Goal: Find specific page/section: Find specific page/section

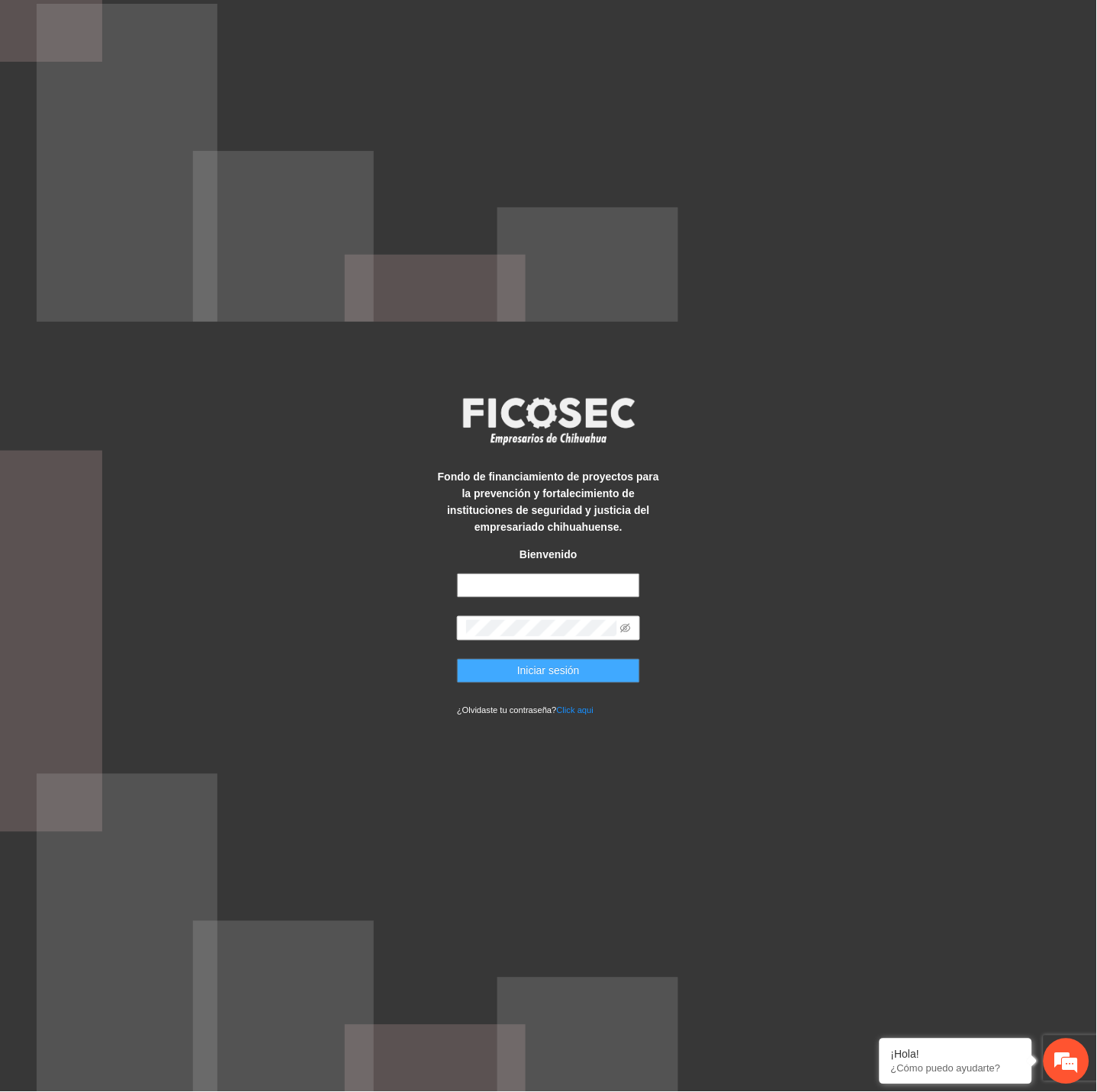
type input "**********"
click at [517, 675] on span "Iniciar sesión" at bounding box center [548, 671] width 63 height 17
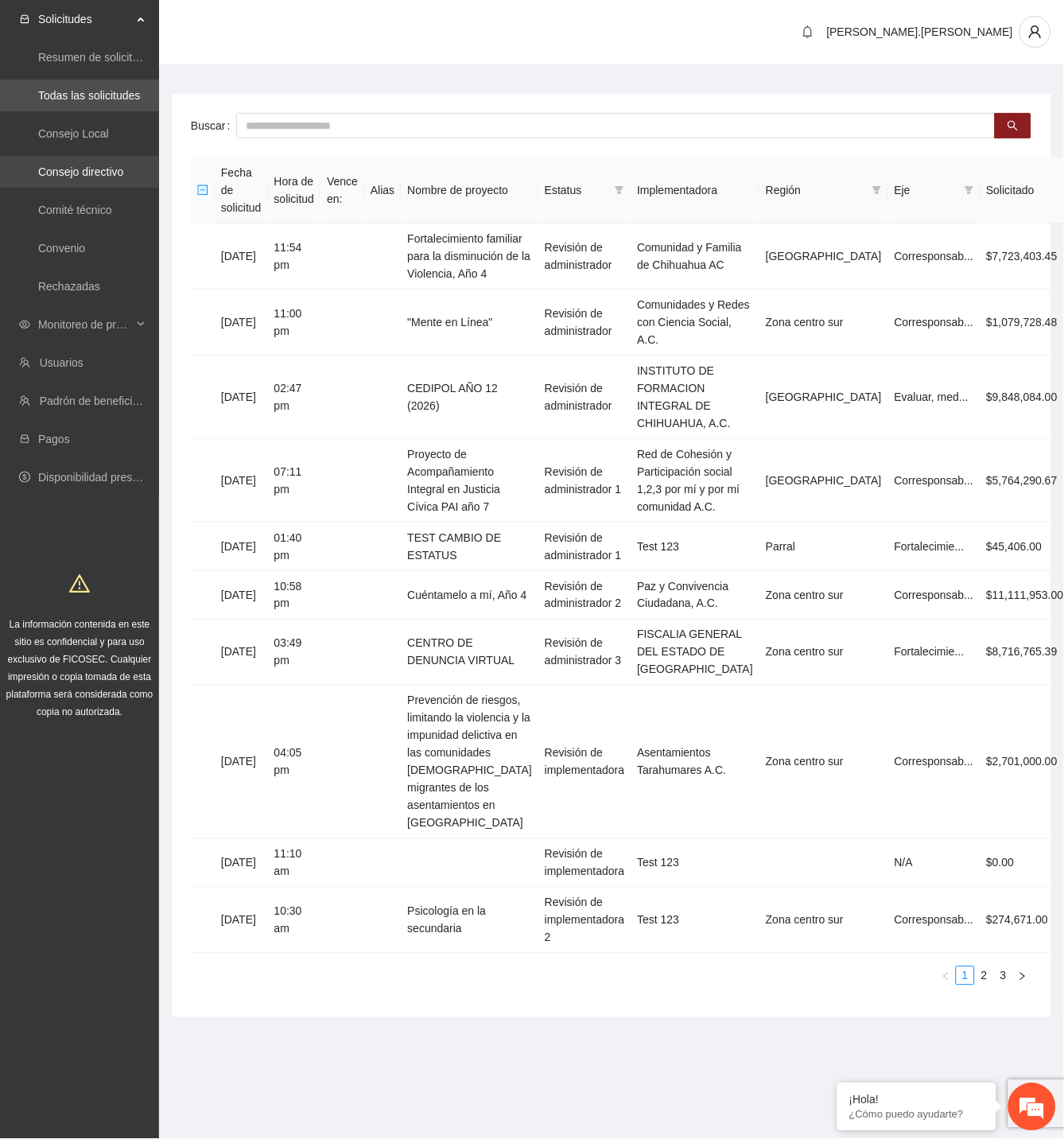
click at [87, 178] on link "Consejo directivo" at bounding box center [81, 171] width 85 height 12
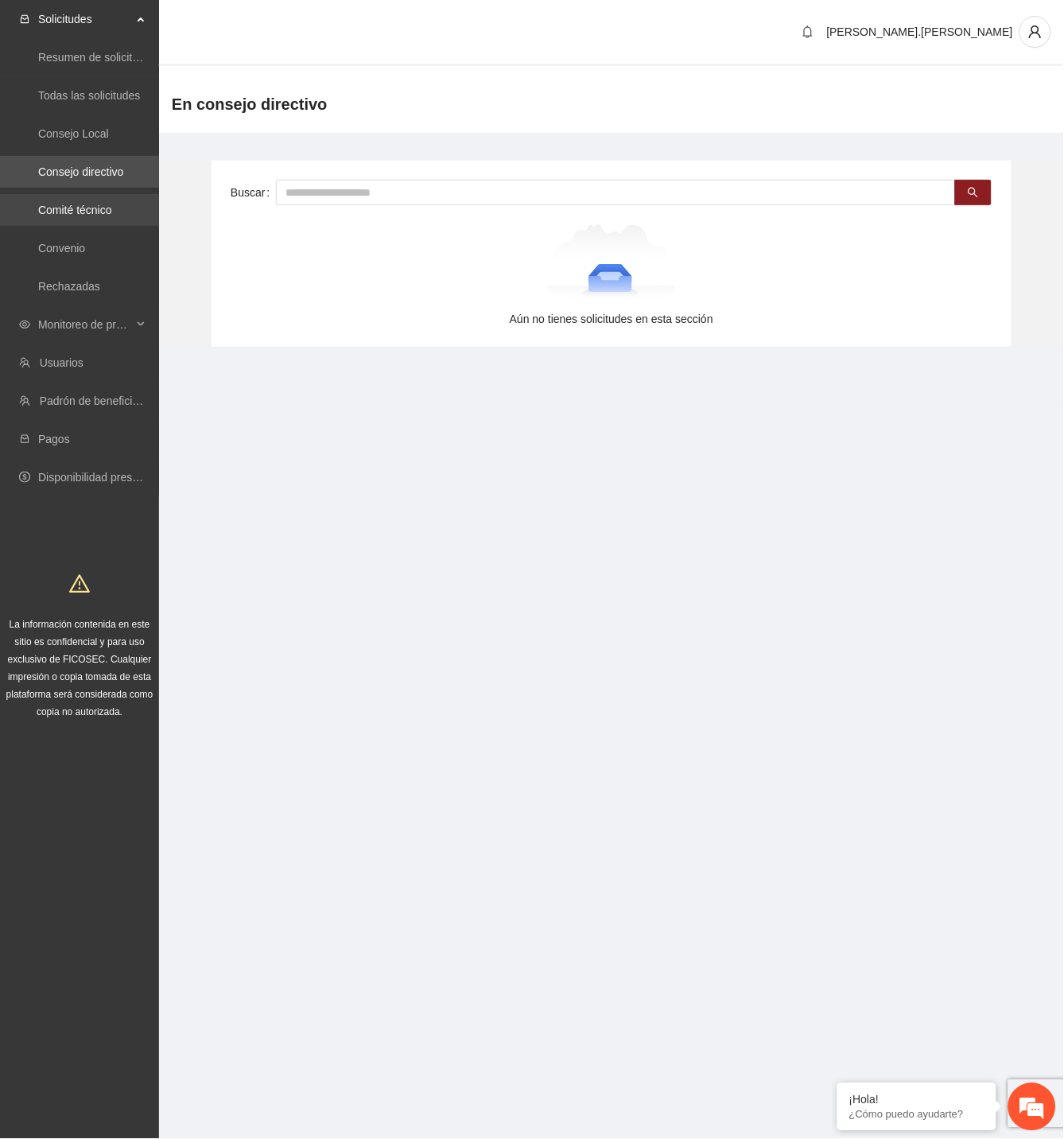
click at [104, 203] on link "Comité técnico" at bounding box center [75, 209] width 74 height 12
click at [85, 242] on link "Convenio" at bounding box center [61, 248] width 47 height 12
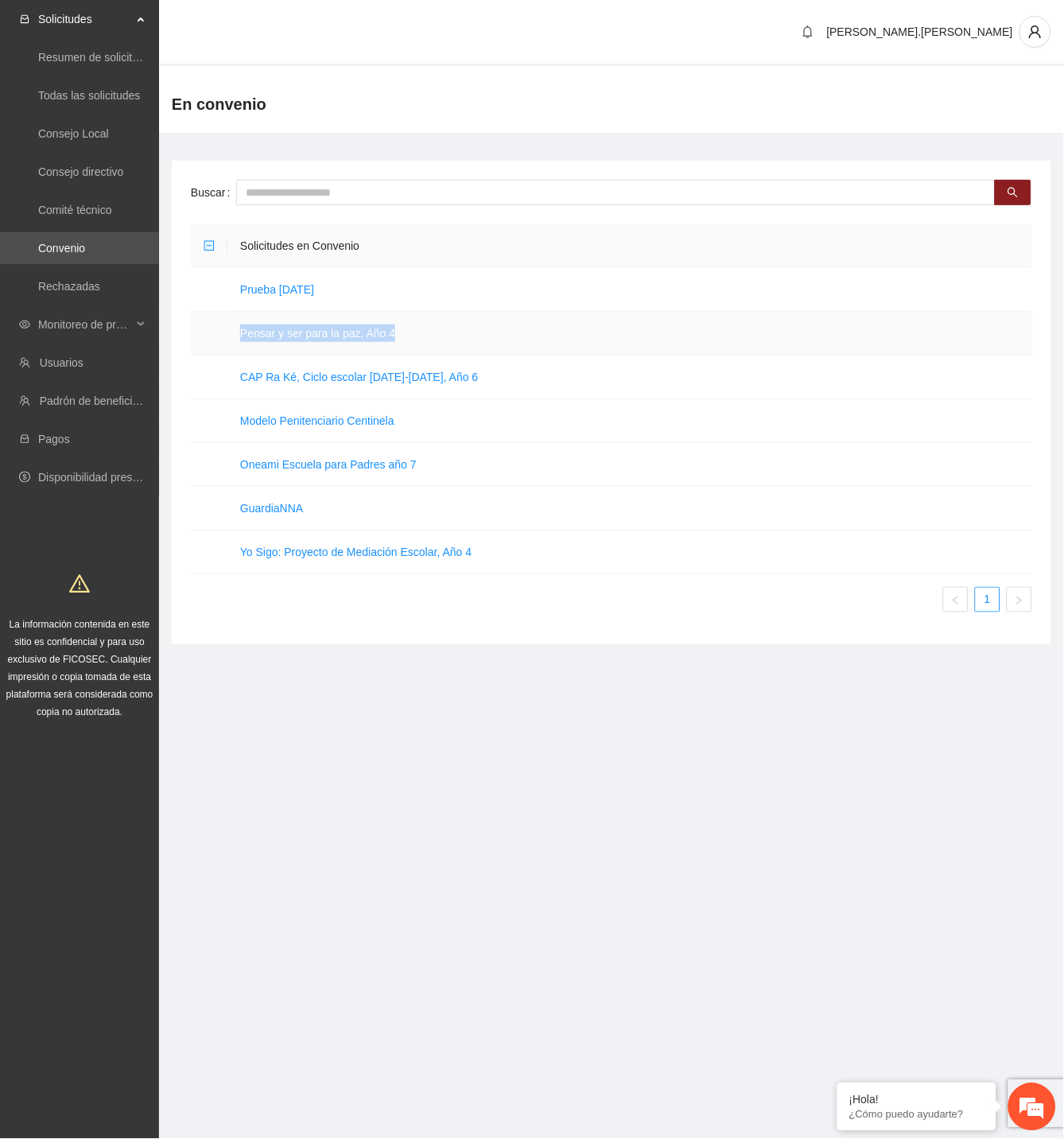
drag, startPoint x: 438, startPoint y: 337, endPoint x: 239, endPoint y: 346, distance: 199.2
click at [239, 346] on td "Pensar y ser para la paz, Año 4" at bounding box center [629, 334] width 805 height 44
copy link "Pensar y ser para la paz, Año 4"
drag, startPoint x: 484, startPoint y: 372, endPoint x: 227, endPoint y: 369, distance: 257.0
click at [227, 369] on td "CAP Ra Ké, Ciclo escolar [DATE]-[DATE], Año 6" at bounding box center [629, 378] width 805 height 44
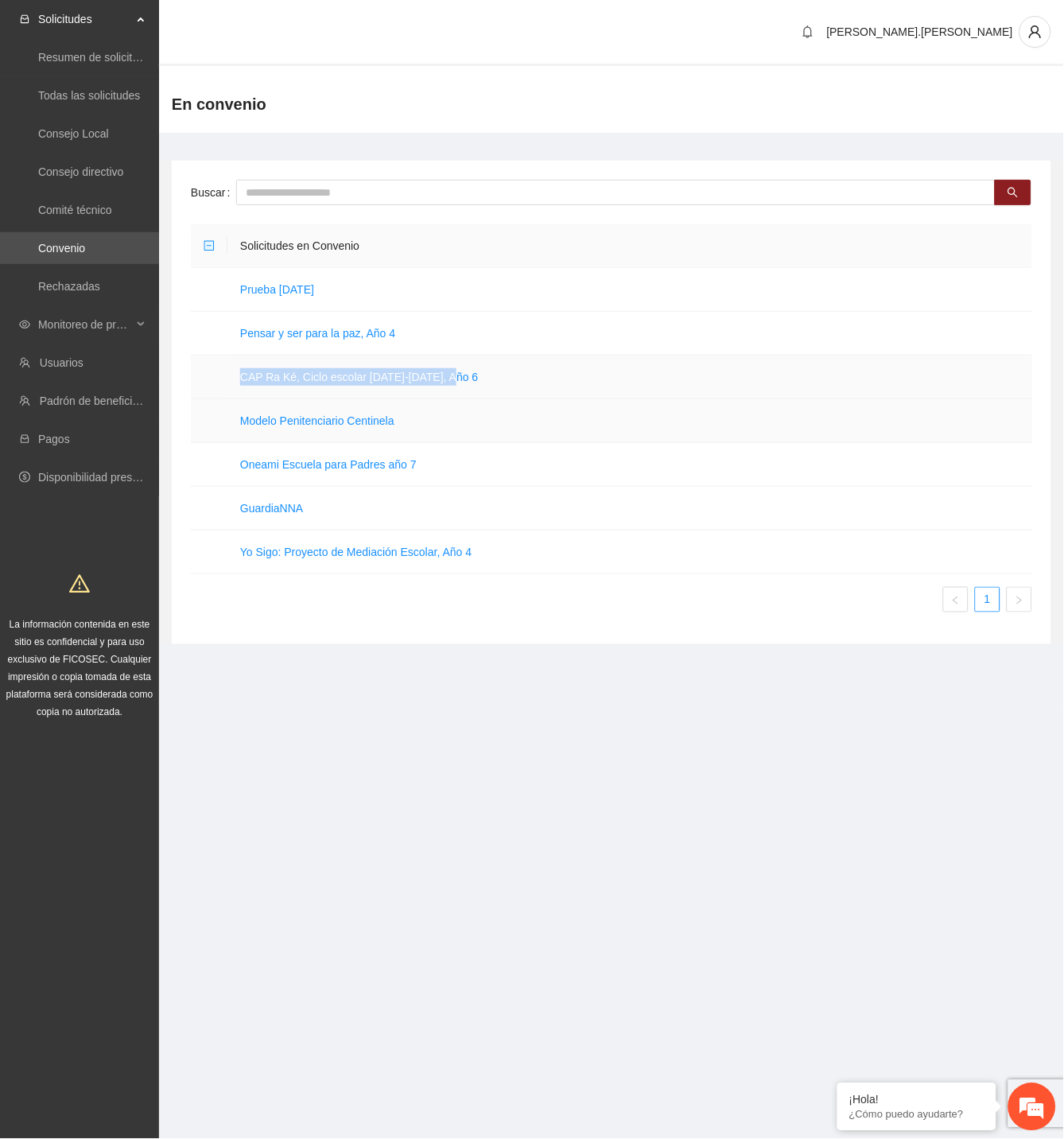
copy link "CAP Ra Ké, Ciclo escolar [DATE]-[DATE], Año 6"
drag, startPoint x: 439, startPoint y: 463, endPoint x: 197, endPoint y: 465, distance: 242.0
click at [197, 465] on tr "Oneami Escuela para Padres año 7" at bounding box center [611, 465] width 841 height 44
copy tr "Oneami Escuela para Padres año 7"
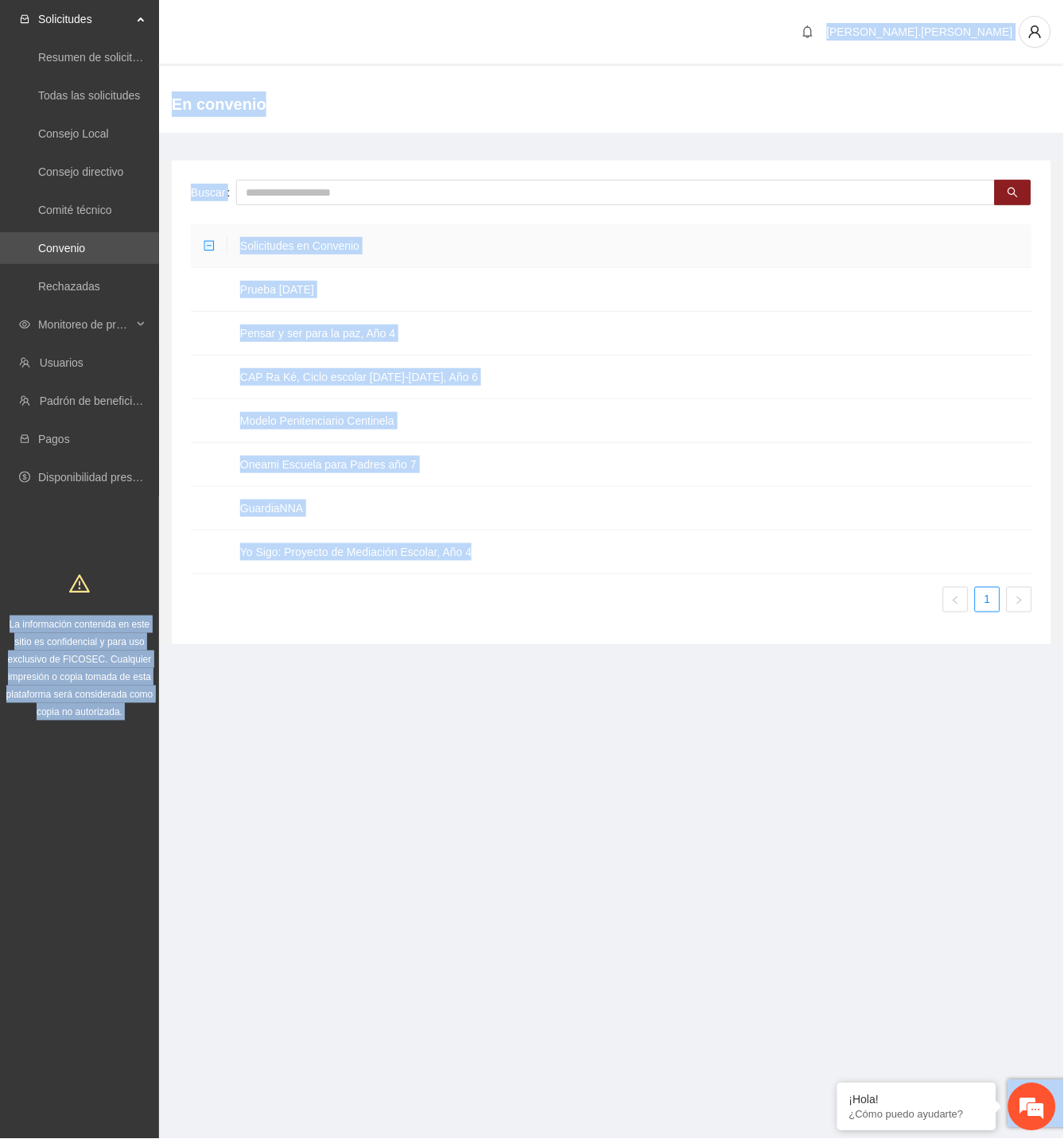
drag, startPoint x: 511, startPoint y: 567, endPoint x: 82, endPoint y: 562, distance: 429.0
click at [82, 562] on section "Solicitudes Resumen de solicitudes por aprobar Todas las solicitudes Consejo Lo…" at bounding box center [532, 569] width 1064 height 1139
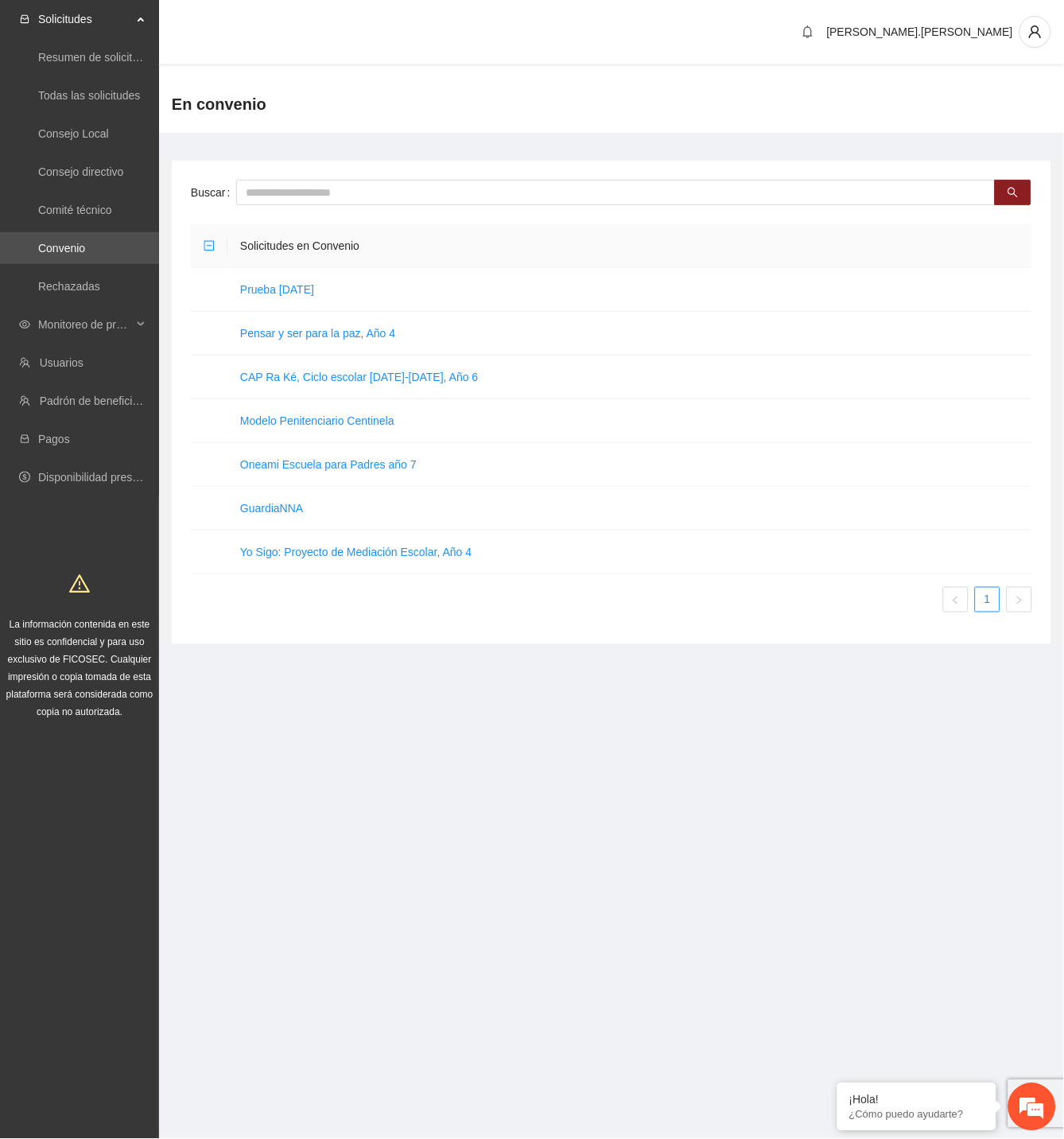
click at [375, 601] on ul "1" at bounding box center [611, 600] width 841 height 26
drag, startPoint x: 521, startPoint y: 544, endPoint x: 237, endPoint y: 562, distance: 284.6
click at [237, 562] on td "Yo Sigo: Proyecto de Mediación Escolar, Año 4" at bounding box center [629, 553] width 805 height 44
copy link "Yo Sigo: Proyecto de Mediación Escolar, Año 4"
